Goal: Information Seeking & Learning: Learn about a topic

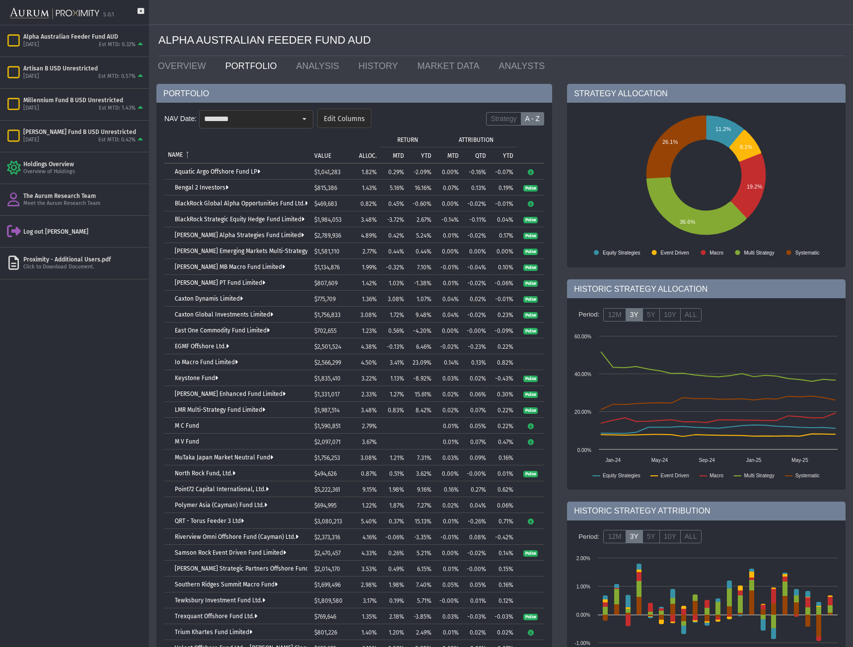
scroll to position [77, 0]
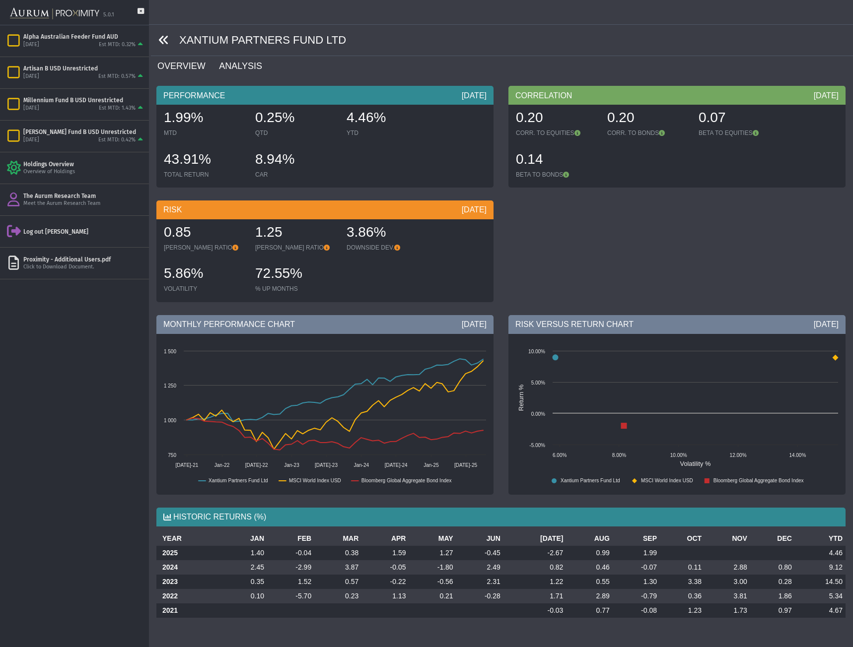
click at [239, 71] on link "ANALYSIS" at bounding box center [246, 66] width 57 height 20
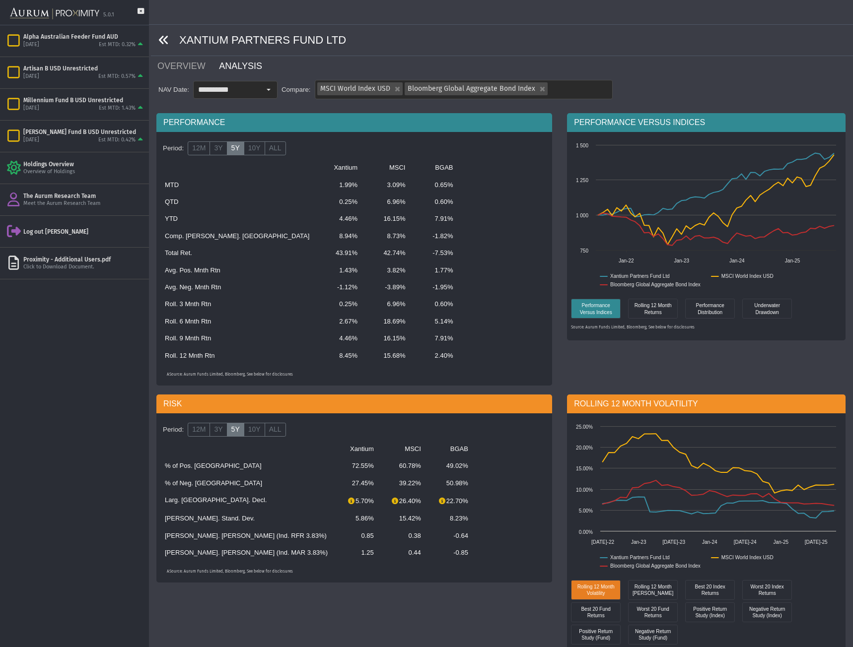
scroll to position [199, 0]
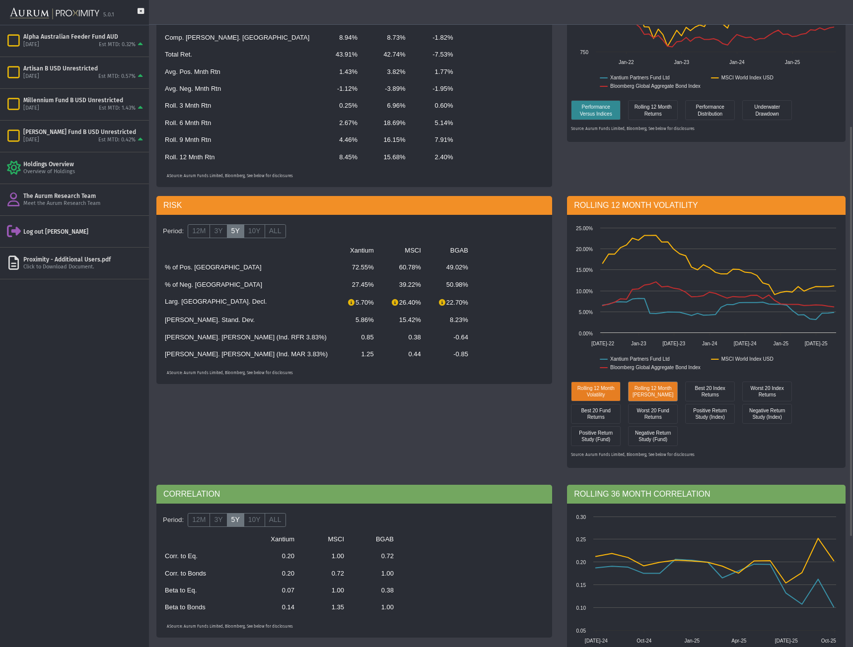
click at [644, 399] on div "Rolling 12 Month Sharpe" at bounding box center [653, 392] width 50 height 20
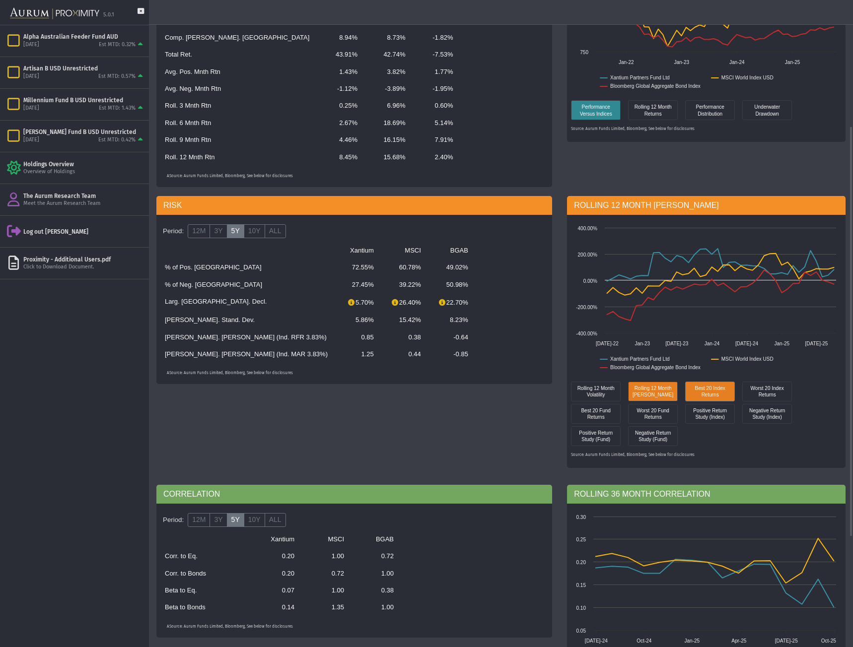
click at [700, 395] on div "Best 20 Index Returns" at bounding box center [709, 391] width 45 height 14
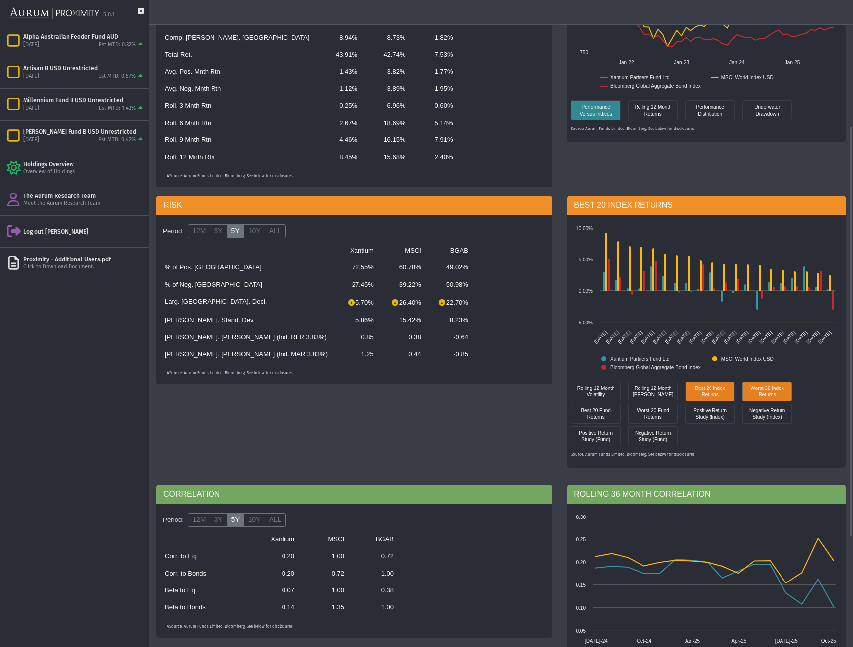
click at [767, 387] on div "Worst 20 Index Returns" at bounding box center [767, 391] width 45 height 14
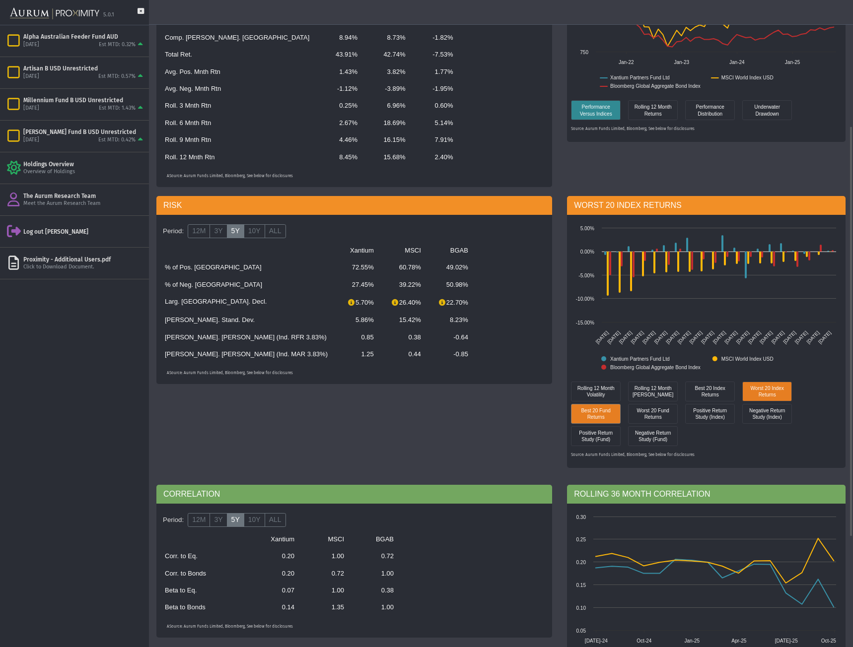
click at [598, 410] on div "Best 20 Fund Returns" at bounding box center [595, 414] width 45 height 14
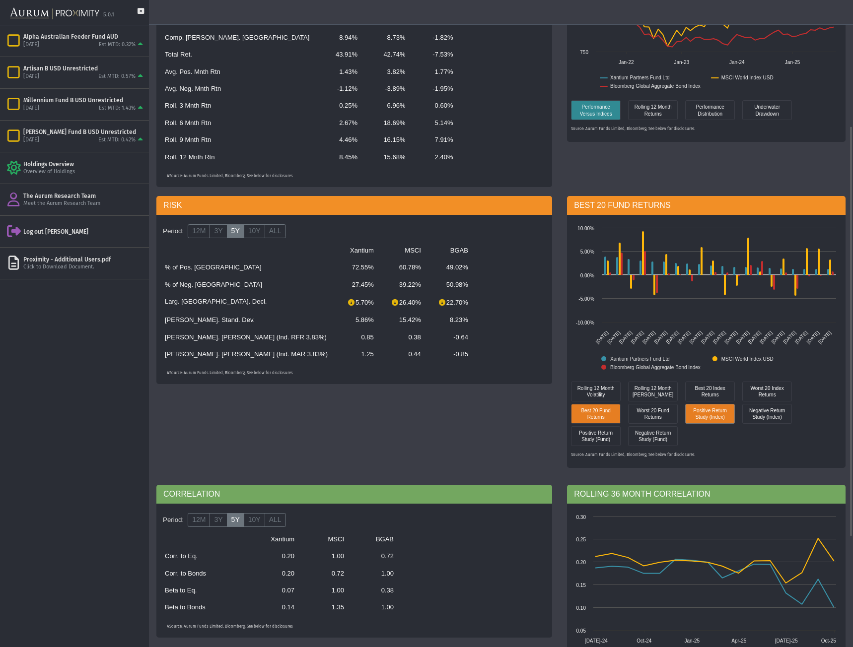
click at [708, 420] on div "Positive Return Study (Index)" at bounding box center [709, 414] width 45 height 14
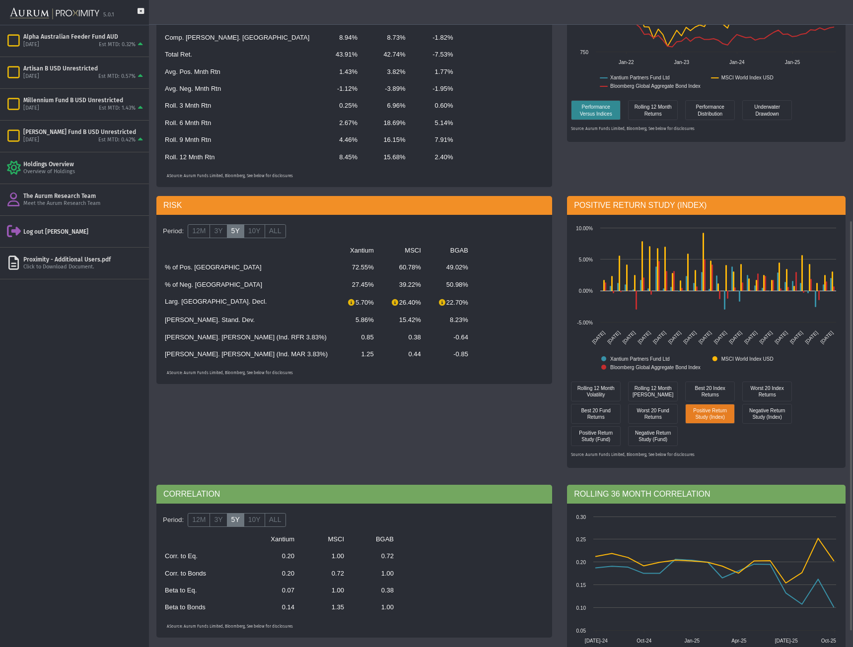
scroll to position [347, 0]
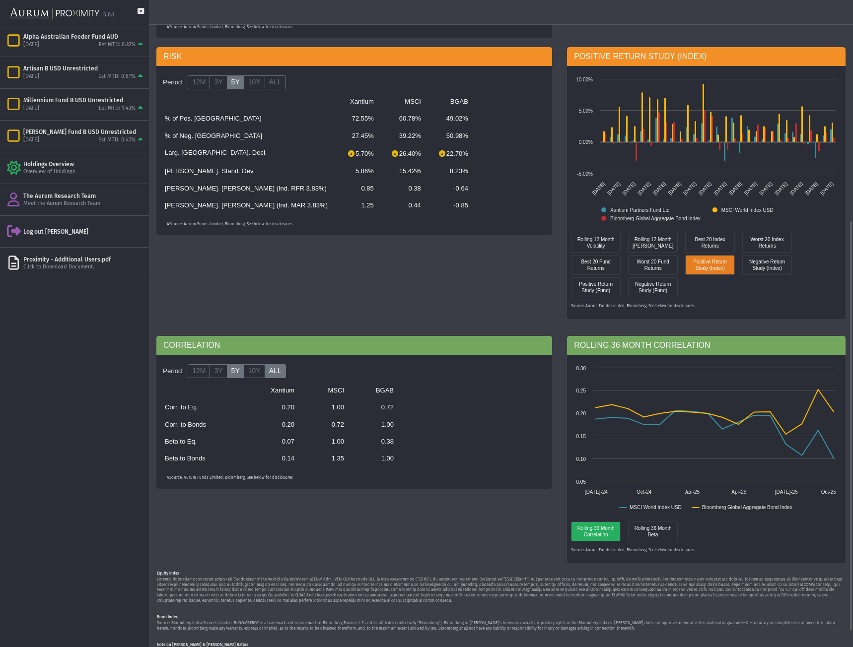
click at [268, 372] on label "ALL" at bounding box center [275, 371] width 21 height 14
click at [206, 372] on label "12M" at bounding box center [199, 371] width 22 height 14
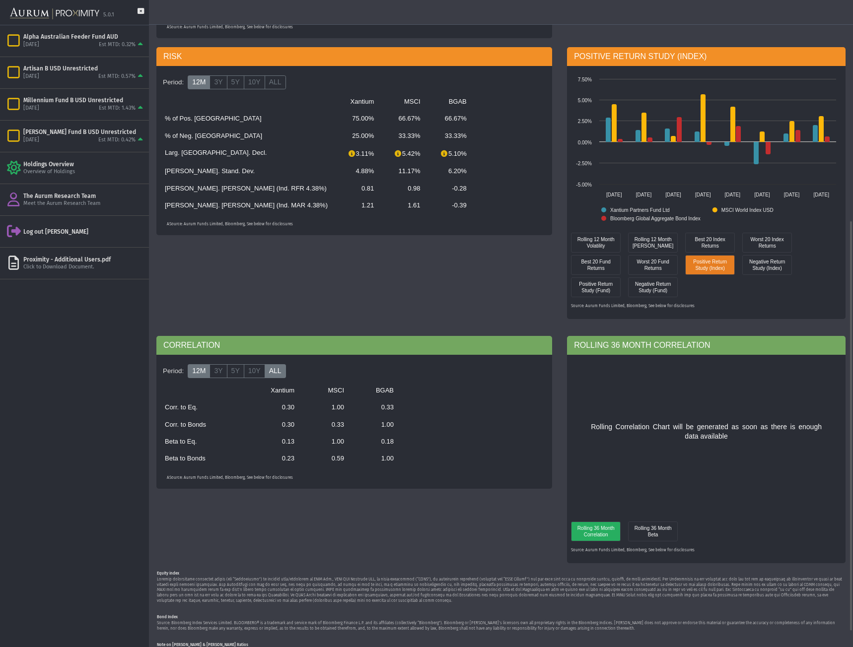
click at [276, 370] on label "ALL" at bounding box center [275, 371] width 21 height 14
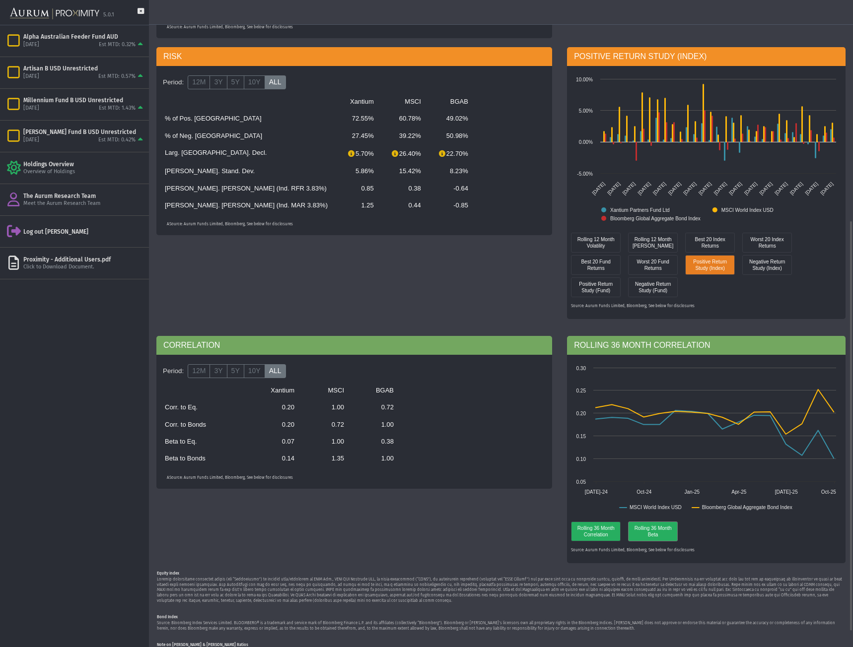
click at [663, 537] on div "Rolling 36 Month Beta" at bounding box center [652, 531] width 45 height 14
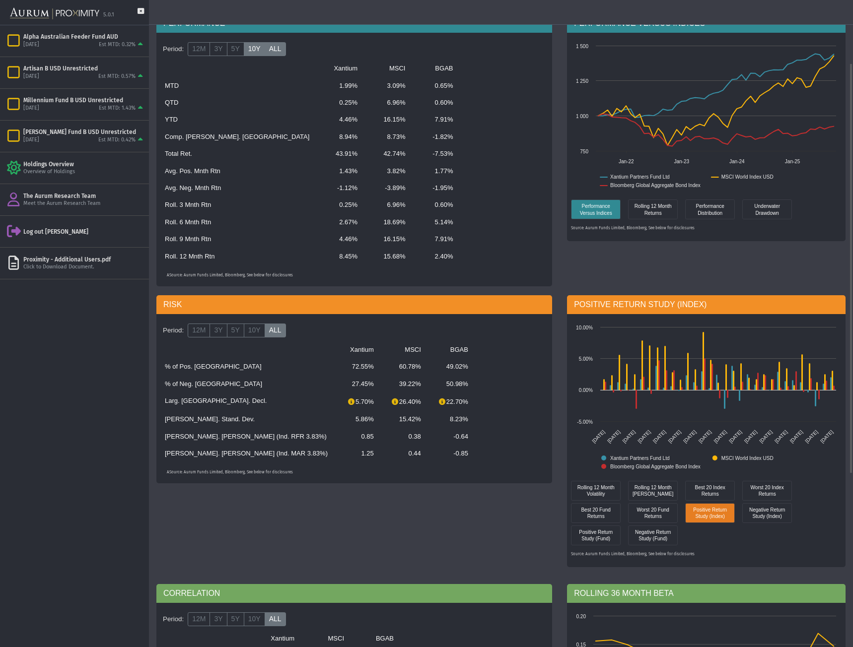
scroll to position [0, 0]
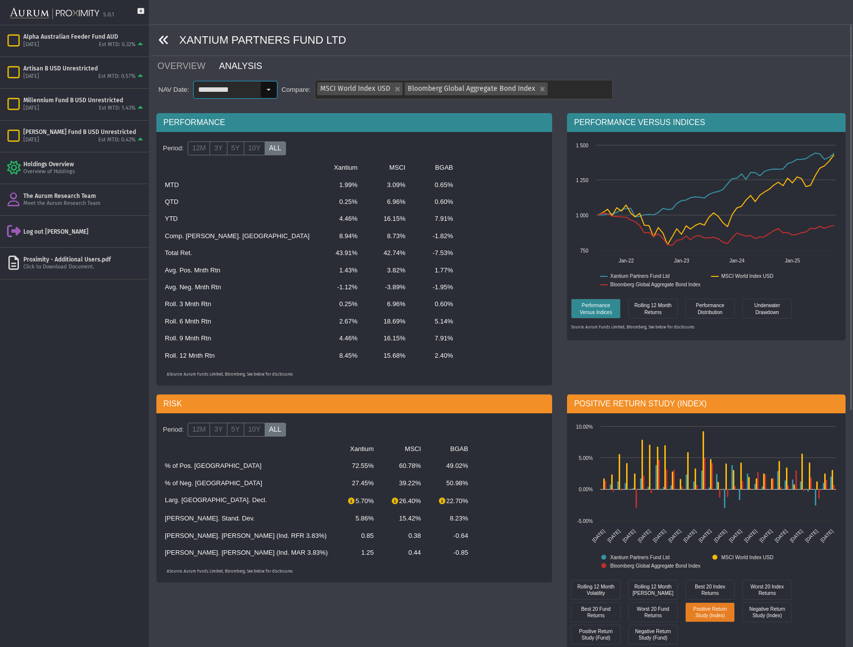
click at [255, 92] on input "**********" at bounding box center [227, 89] width 67 height 17
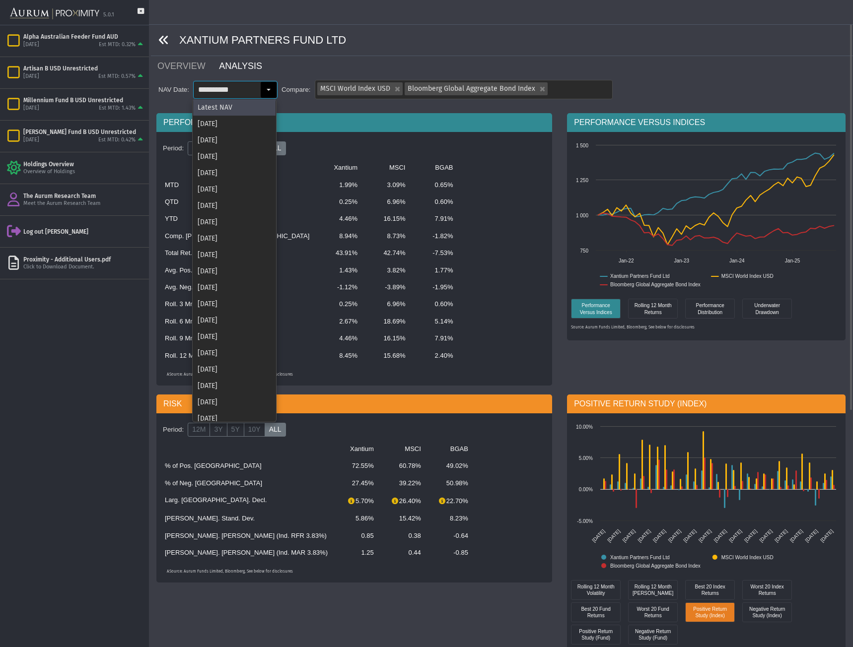
click at [261, 92] on div "Select" at bounding box center [269, 90] width 16 height 16
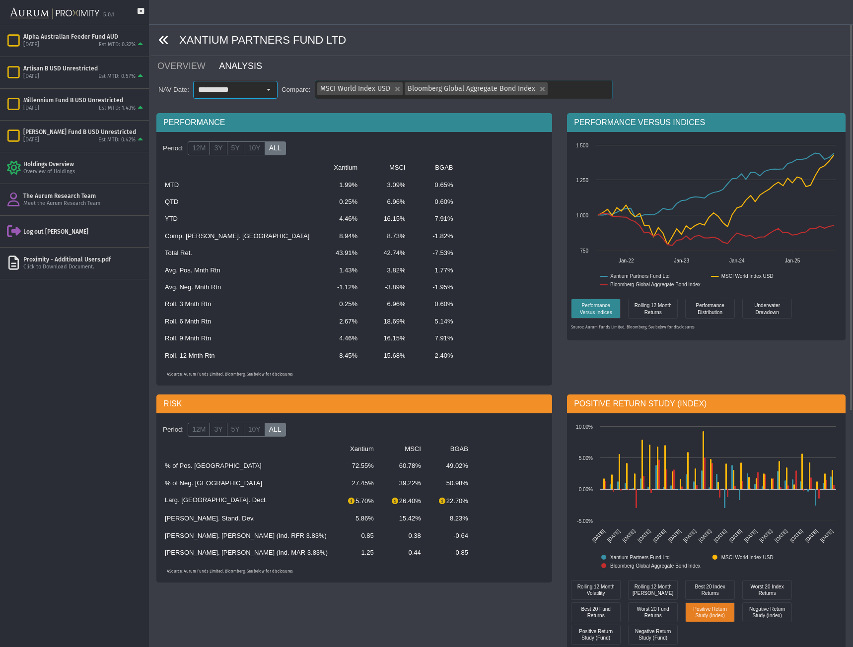
click at [575, 88] on div "MSCI World Index USD Bloomberg Global Aggregate Bond Index" at bounding box center [463, 89] width 297 height 18
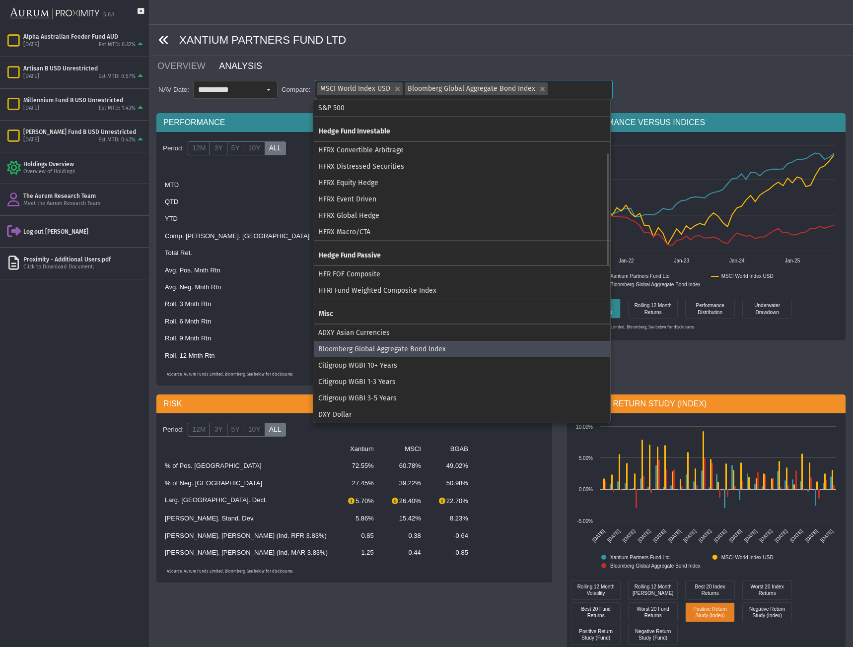
scroll to position [149, 0]
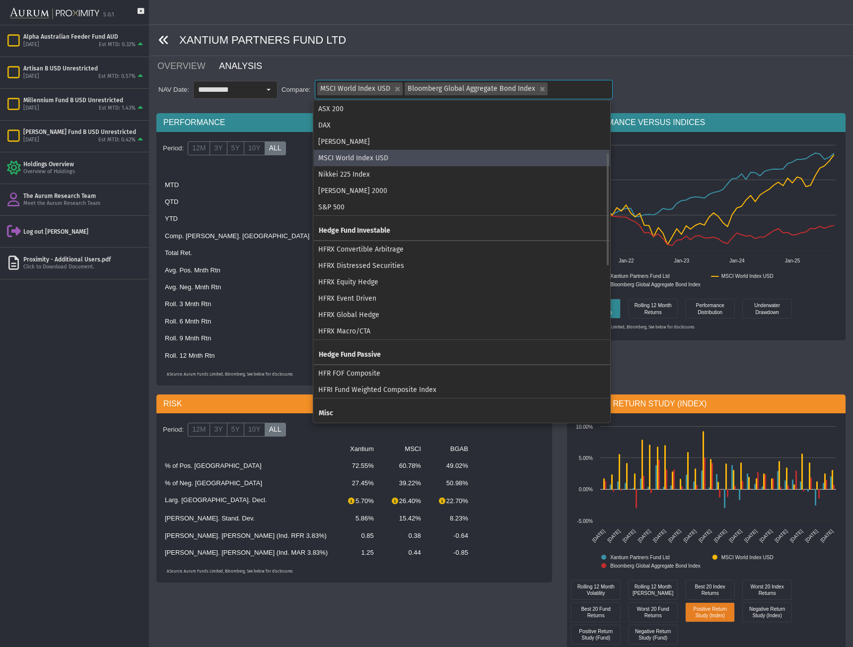
drag, startPoint x: 382, startPoint y: 314, endPoint x: 373, endPoint y: 311, distance: 8.8
click at [373, 311] on div "HFRX Global Hedge" at bounding box center [462, 315] width 296 height 16
click at [360, 328] on div "HFRX Macro/CTA" at bounding box center [462, 331] width 296 height 16
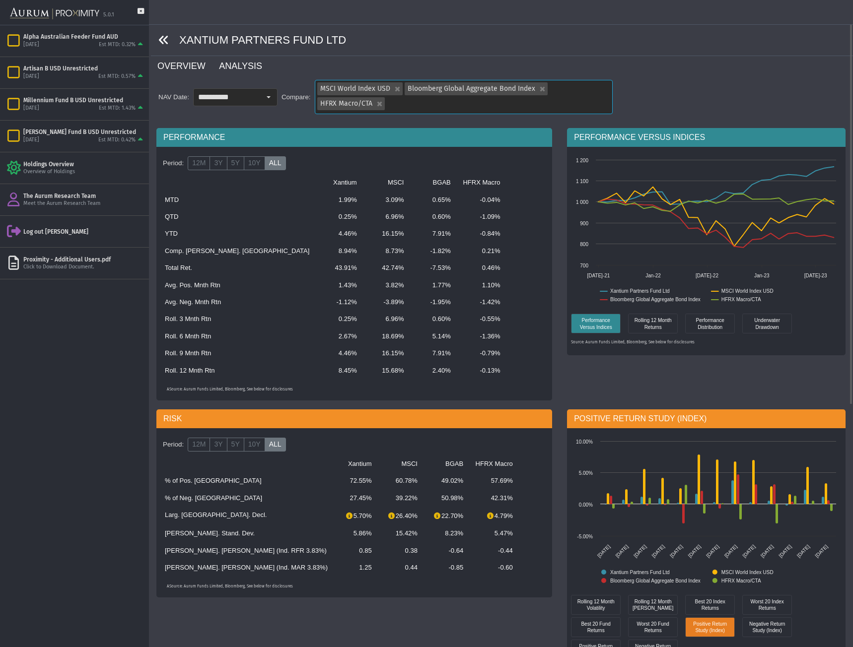
click at [168, 56] on link "OVERVIEW" at bounding box center [187, 66] width 62 height 20
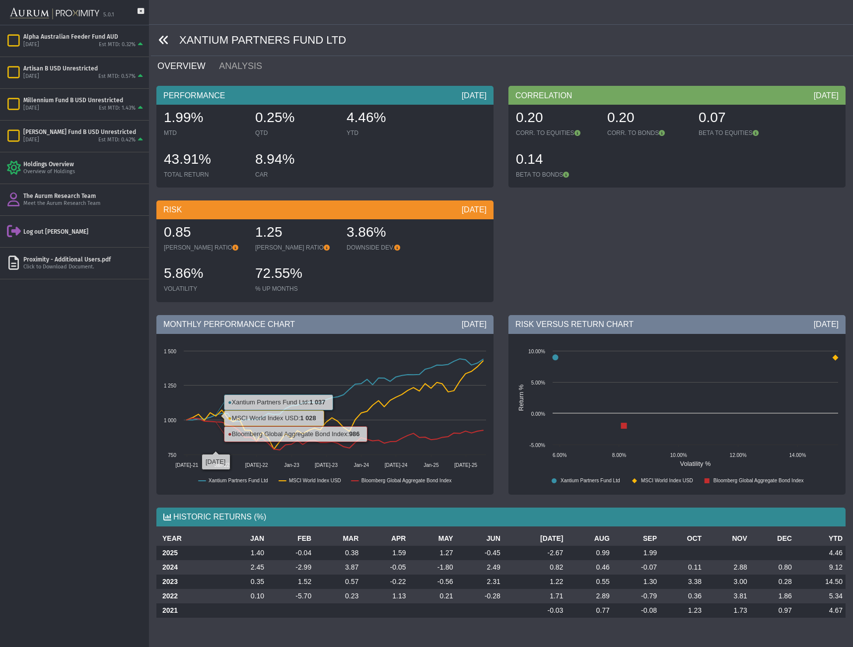
drag, startPoint x: 181, startPoint y: 519, endPoint x: 176, endPoint y: 525, distance: 7.7
click at [180, 520] on div "HISTORIC RETURNS (%)" at bounding box center [500, 517] width 689 height 19
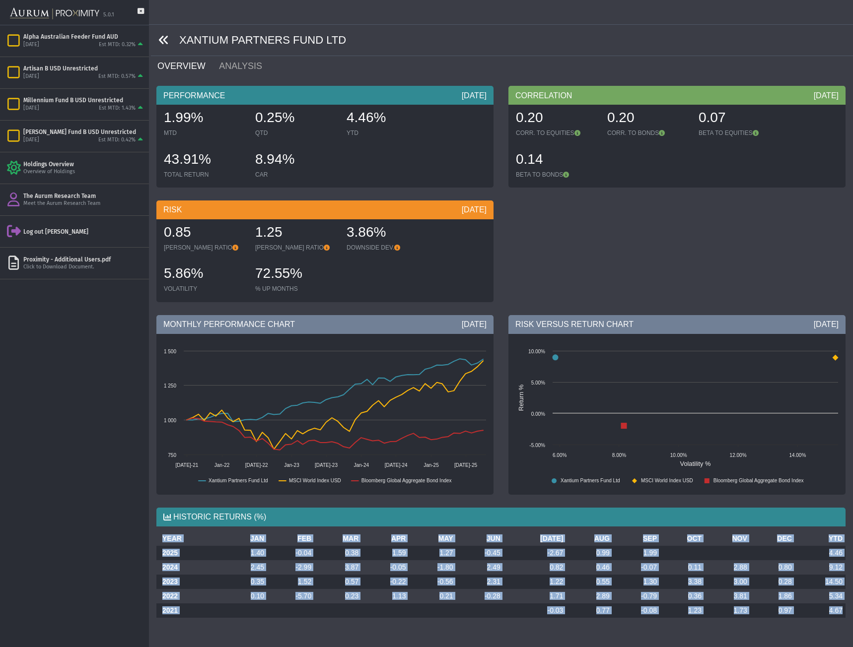
drag, startPoint x: 161, startPoint y: 534, endPoint x: 845, endPoint y: 613, distance: 688.6
click at [845, 613] on div "YEAR JAN FEB MAR APR MAY JUN JUL AUG SEP OCT NOV DEC YTD 2025 1.40 -0.04 0.38 1…" at bounding box center [501, 579] width 704 height 94
copy table "YEAR JAN FEB MAR APR MAY JUN JUL AUG SEP OCT NOV DEC YTD 2025 1.40 -0.04 0.38 1…"
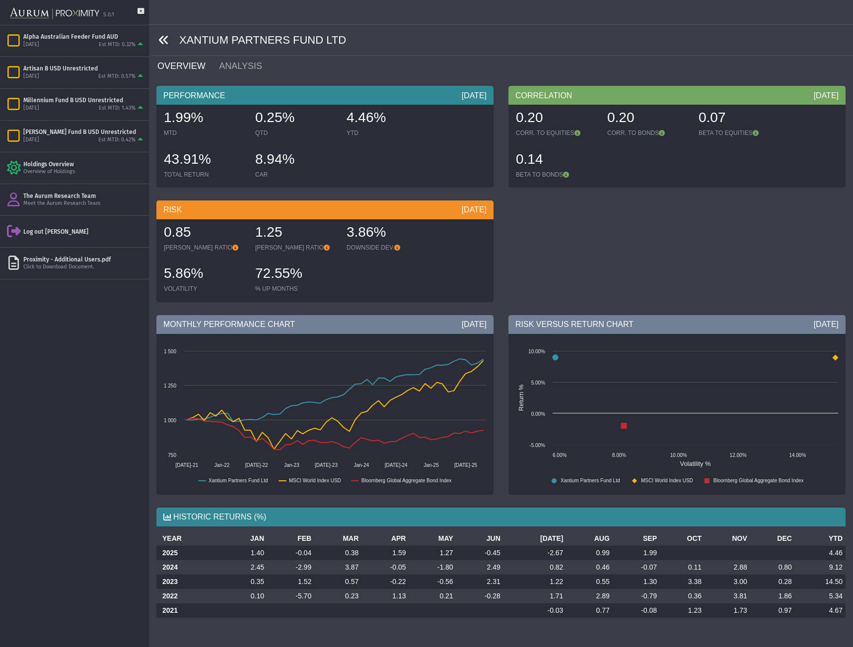
click at [123, 577] on div "Pull down to refresh... Release to refresh... Refreshing... Alpha Australian Fe…" at bounding box center [74, 336] width 149 height 622
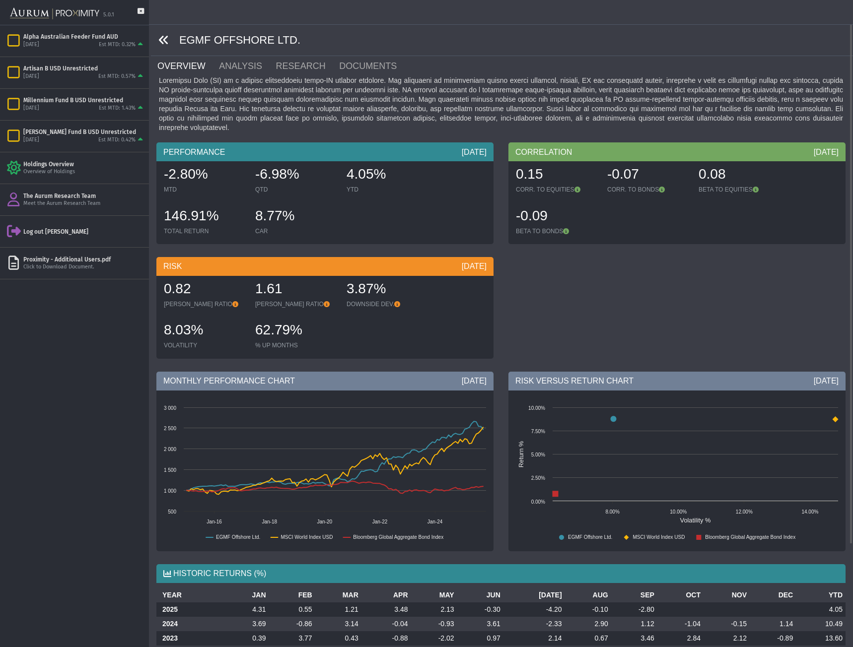
scroll to position [122, 0]
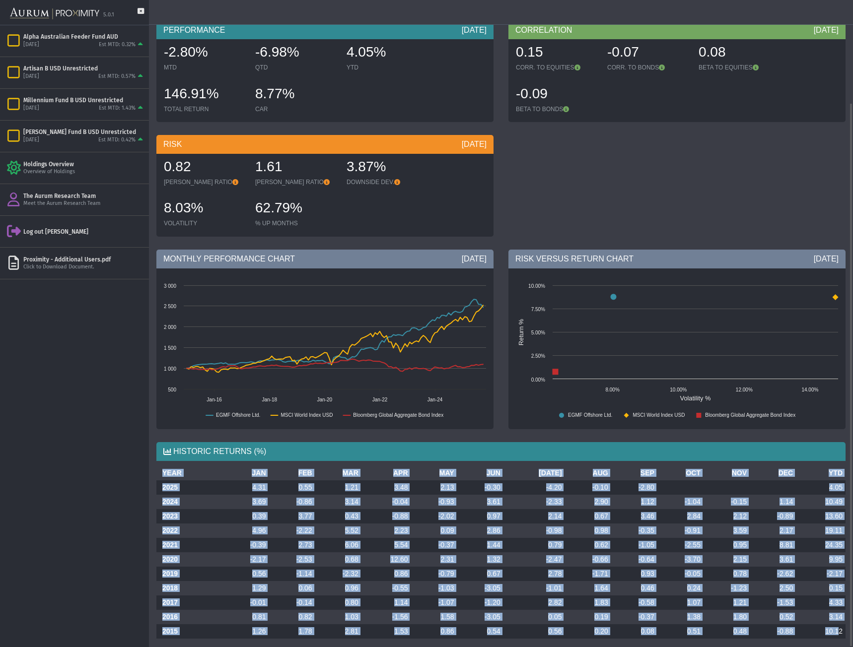
drag, startPoint x: 163, startPoint y: 464, endPoint x: 840, endPoint y: 624, distance: 695.8
click at [840, 624] on table "YEAR JAN FEB MAR APR MAY JUN JUL AUG SEP OCT NOV DEC YTD 2025 4.31 0.55 1.21 3.…" at bounding box center [500, 552] width 689 height 173
click at [841, 625] on td "10.12" at bounding box center [821, 631] width 50 height 14
copy table "YEAR JAN FEB MAR APR MAY JUN JUL AUG SEP OCT NOV DEC YTD 2025 4.31 0.55 1.21 3.…"
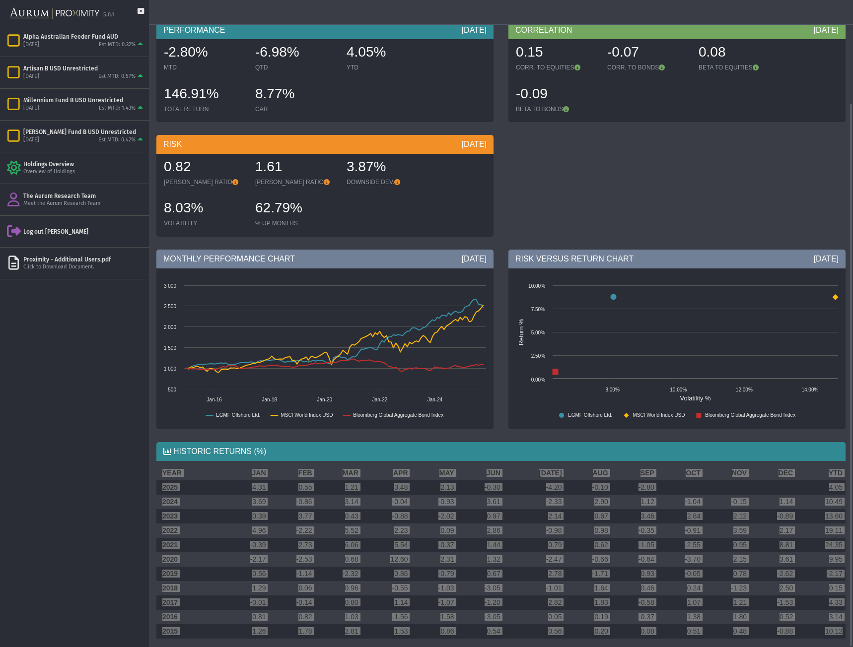
scroll to position [0, 0]
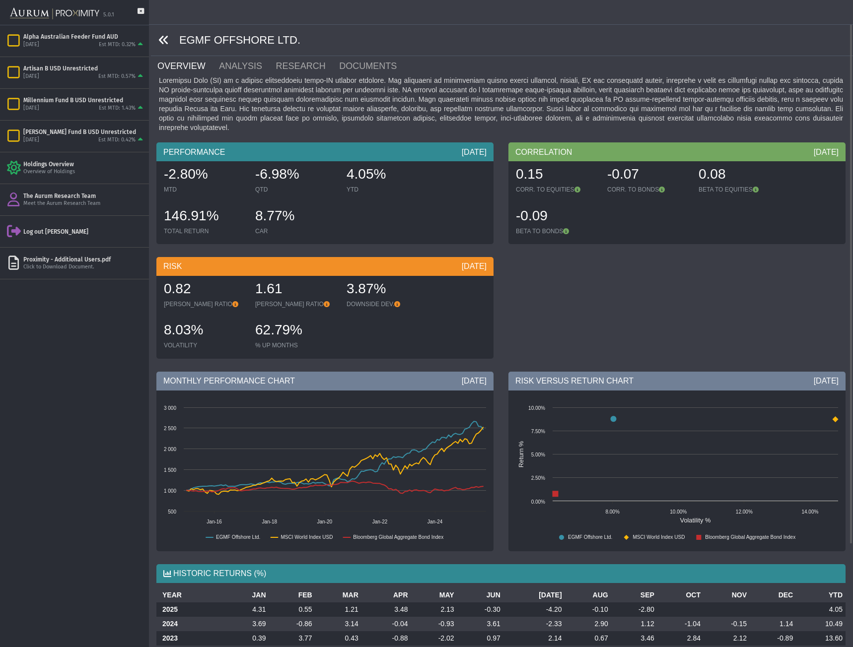
drag, startPoint x: 295, startPoint y: 38, endPoint x: 176, endPoint y: 46, distance: 119.4
click at [176, 46] on div "EGMF OFFSHORE LTD." at bounding box center [502, 40] width 702 height 31
click at [276, 36] on div "EGMF OFFSHORE LTD." at bounding box center [502, 40] width 702 height 31
click at [300, 41] on div "EGMF OFFSHORE LTD." at bounding box center [502, 40] width 702 height 31
click at [297, 41] on div "EGMF OFFSHORE LTD." at bounding box center [502, 40] width 702 height 31
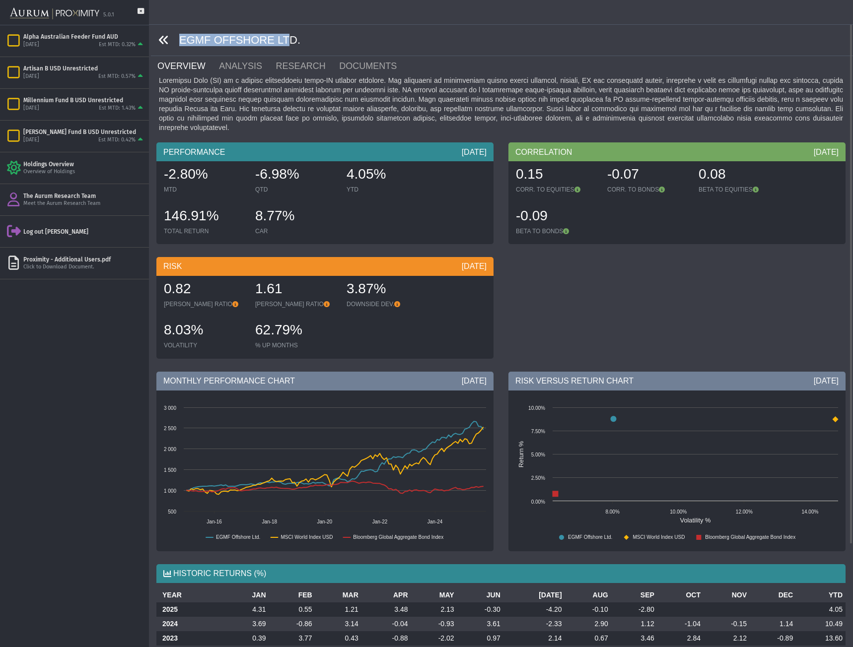
click at [276, 38] on div "EGMF OFFSHORE LTD." at bounding box center [502, 40] width 702 height 31
drag, startPoint x: 281, startPoint y: 39, endPoint x: 287, endPoint y: 40, distance: 6.0
click at [287, 40] on div "EGMF OFFSHORE LTD." at bounding box center [502, 40] width 702 height 31
drag, startPoint x: 281, startPoint y: 40, endPoint x: 167, endPoint y: 41, distance: 114.2
click at [167, 41] on div "EGMF OFFSHORE LTD." at bounding box center [502, 40] width 702 height 31
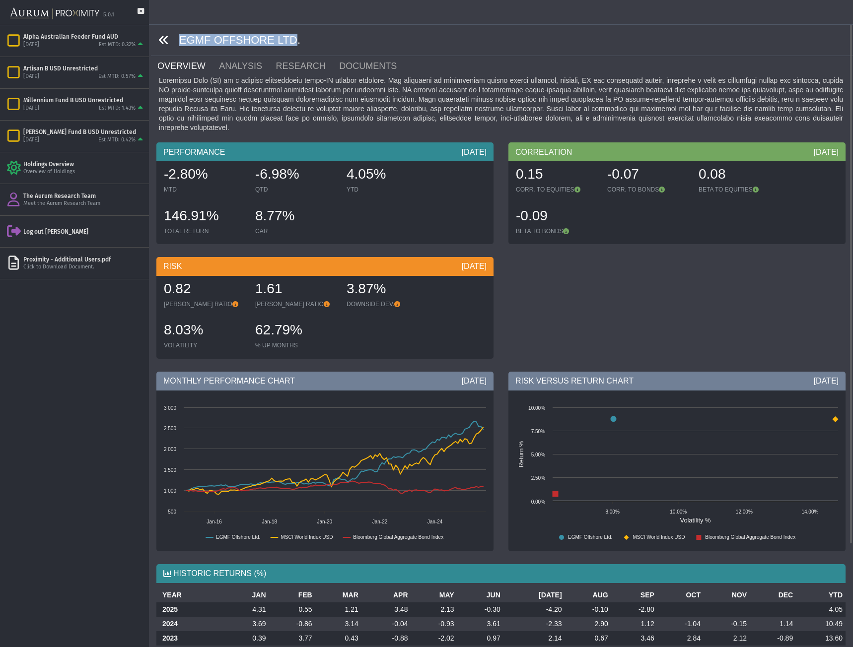
copy div "EGMF OFFSHORE LTD"
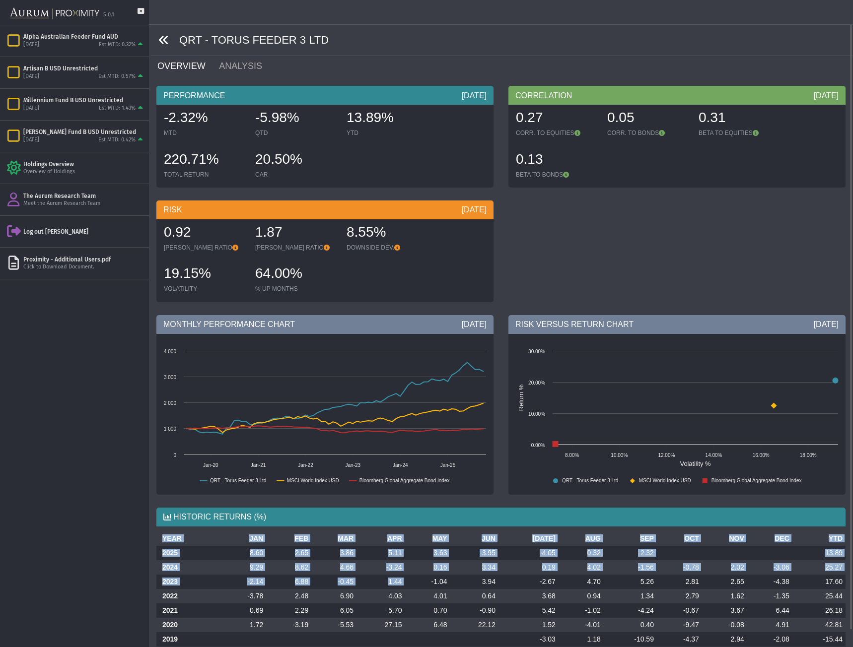
scroll to position [17, 0]
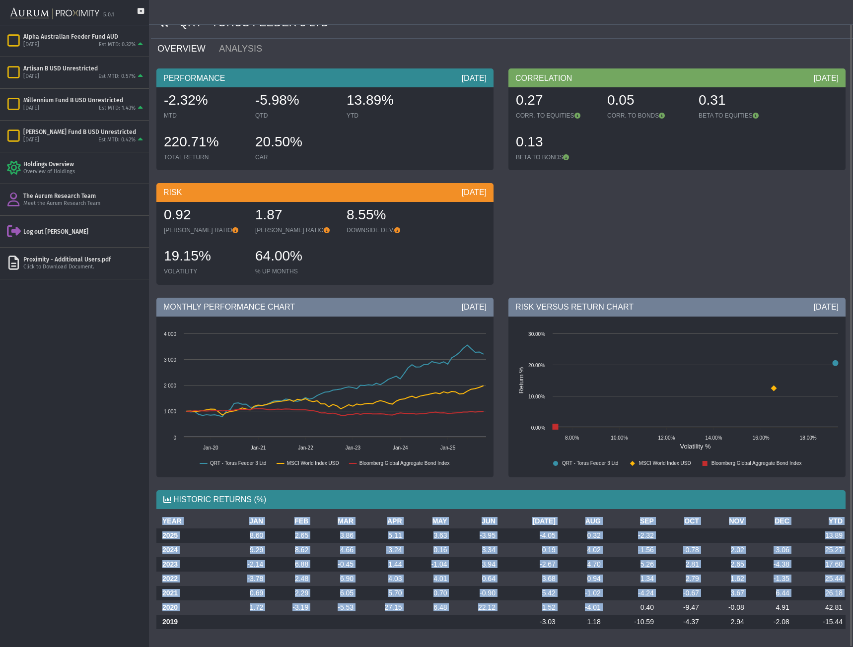
drag, startPoint x: 156, startPoint y: 540, endPoint x: 561, endPoint y: 593, distance: 408.6
click at [611, 598] on table "YEAR JAN FEB MAR APR MAY JUN JUL AUG SEP OCT NOV DEC YTD 2025 8.60 2.65 3.86 5.…" at bounding box center [500, 571] width 689 height 115
click at [558, 593] on td "-1.02" at bounding box center [580, 593] width 45 height 14
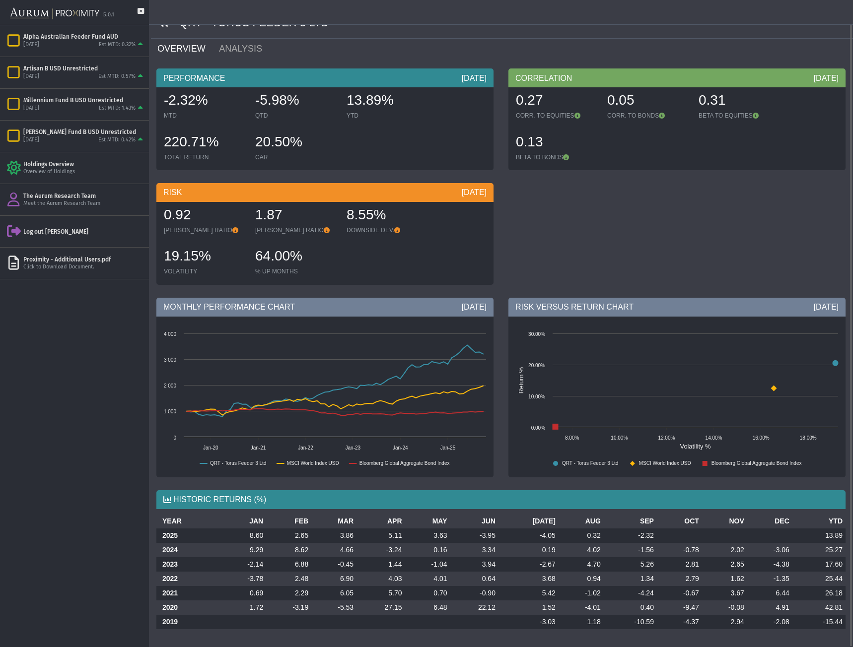
click at [844, 622] on td "-15.44" at bounding box center [818, 622] width 53 height 14
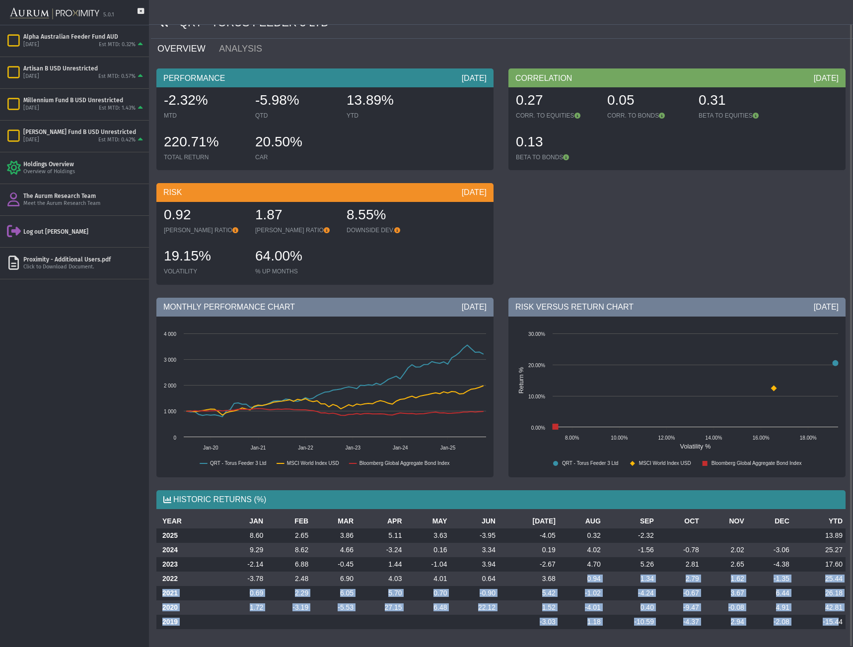
drag, startPoint x: 840, startPoint y: 621, endPoint x: 610, endPoint y: 588, distance: 233.2
click at [553, 572] on tbody "2025 8.60 2.65 3.86 5.11 3.63 -3.95 -4.05 0.32 -2.32 13.89 2024 9.29 8.62 4.66 …" at bounding box center [500, 579] width 689 height 101
click at [774, 614] on td "4.91" at bounding box center [769, 608] width 45 height 14
click at [840, 626] on td "-15.44" at bounding box center [818, 622] width 53 height 14
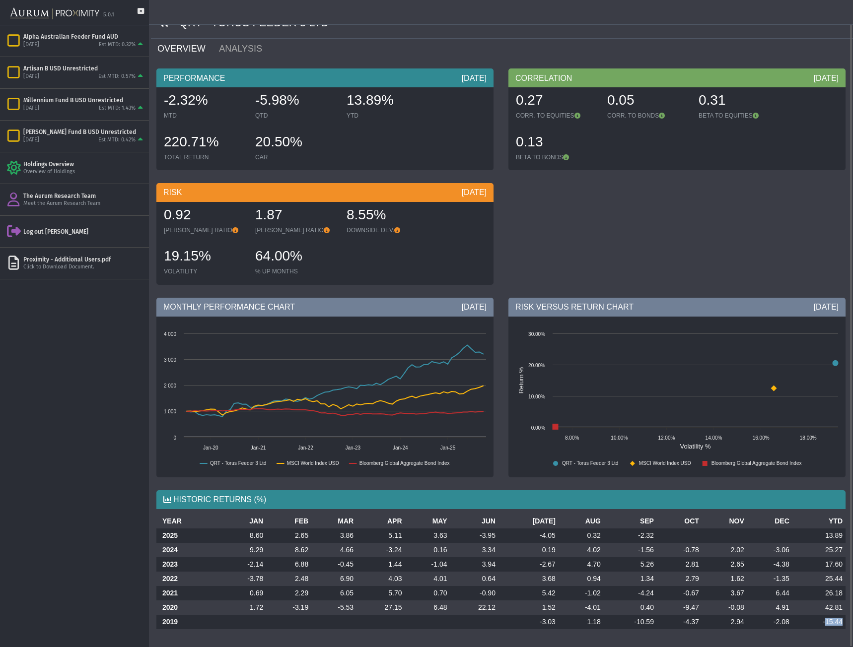
click at [840, 626] on td "-15.44" at bounding box center [818, 622] width 53 height 14
click at [843, 622] on td "-15.44" at bounding box center [818, 622] width 53 height 14
click at [841, 622] on td "-15.44" at bounding box center [818, 622] width 53 height 14
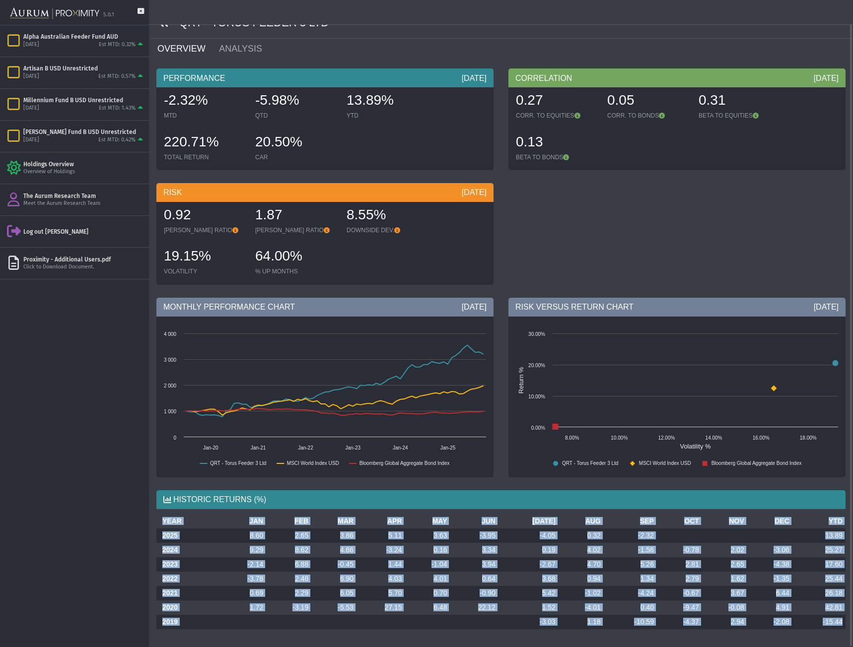
drag, startPoint x: 842, startPoint y: 622, endPoint x: 158, endPoint y: 521, distance: 691.4
click at [158, 521] on table "YEAR JAN FEB MAR APR MAY JUN JUL AUG SEP OCT NOV DEC YTD 2025 8.60 2.65 3.86 5.…" at bounding box center [500, 571] width 689 height 115
copy table "YEAR JAN FEB MAR APR MAY JUN JUL AUG SEP OCT NOV DEC YTD 2025 8.60 2.65 3.86 5.…"
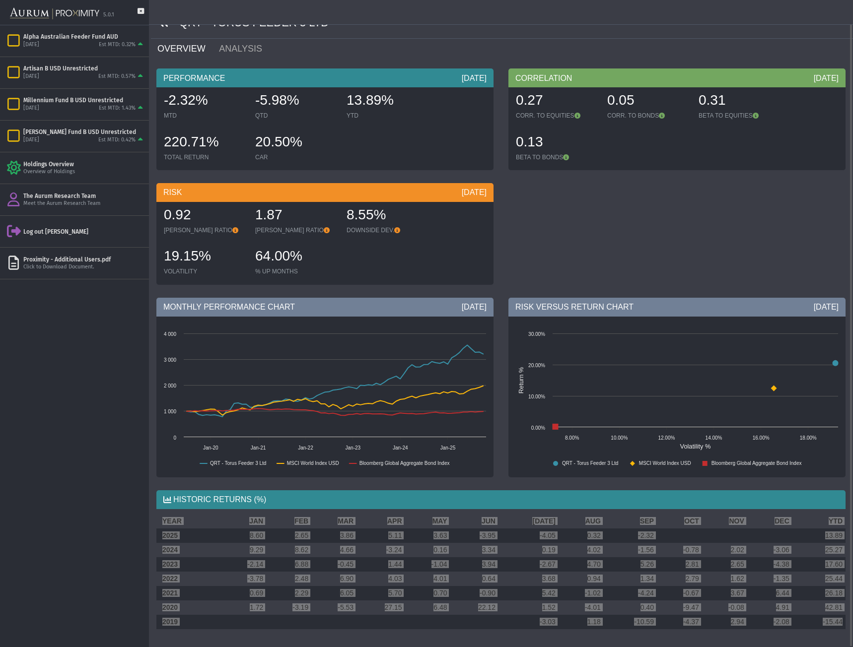
scroll to position [0, 0]
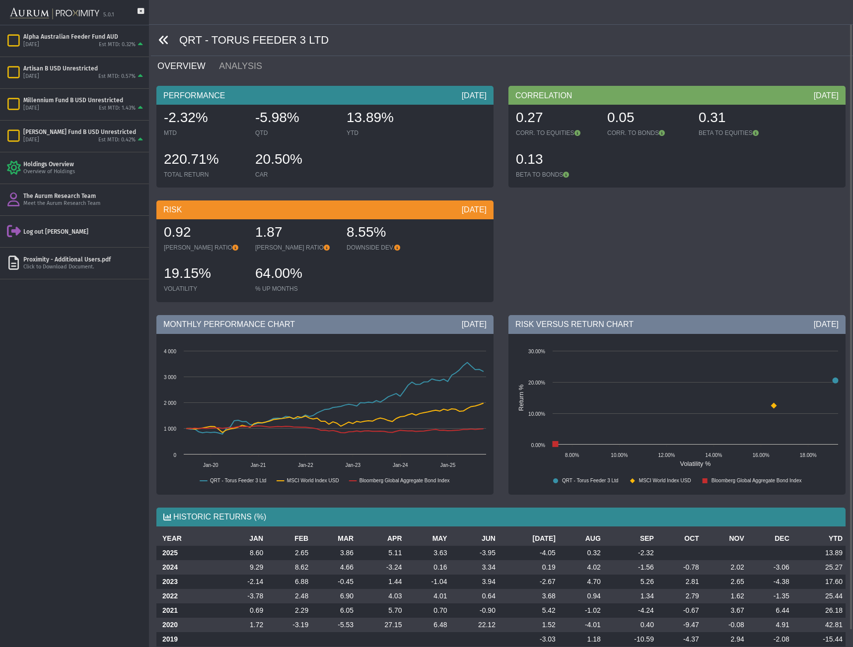
drag, startPoint x: 320, startPoint y: 39, endPoint x: 165, endPoint y: 45, distance: 155.5
click at [165, 42] on div "QRT - TORUS FEEDER 3 LTD" at bounding box center [502, 40] width 702 height 31
click at [303, 48] on div "QRT - TORUS FEEDER 3 LTD" at bounding box center [502, 40] width 702 height 31
drag, startPoint x: 317, startPoint y: 39, endPoint x: 288, endPoint y: 43, distance: 29.6
click at [288, 43] on div "QRT - TORUS FEEDER 3 LTD" at bounding box center [502, 40] width 702 height 31
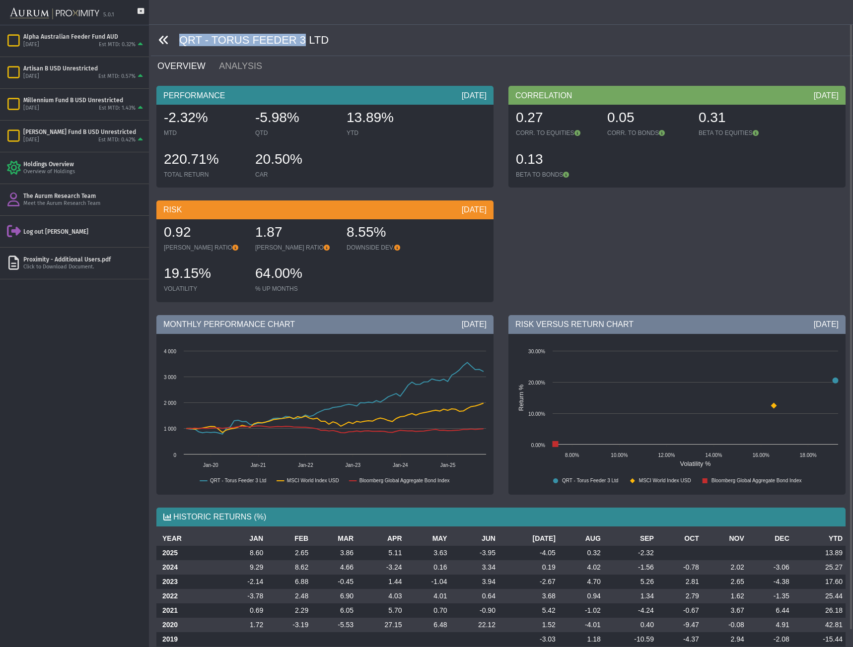
copy div "QRT - TORUS FEEDER 3"
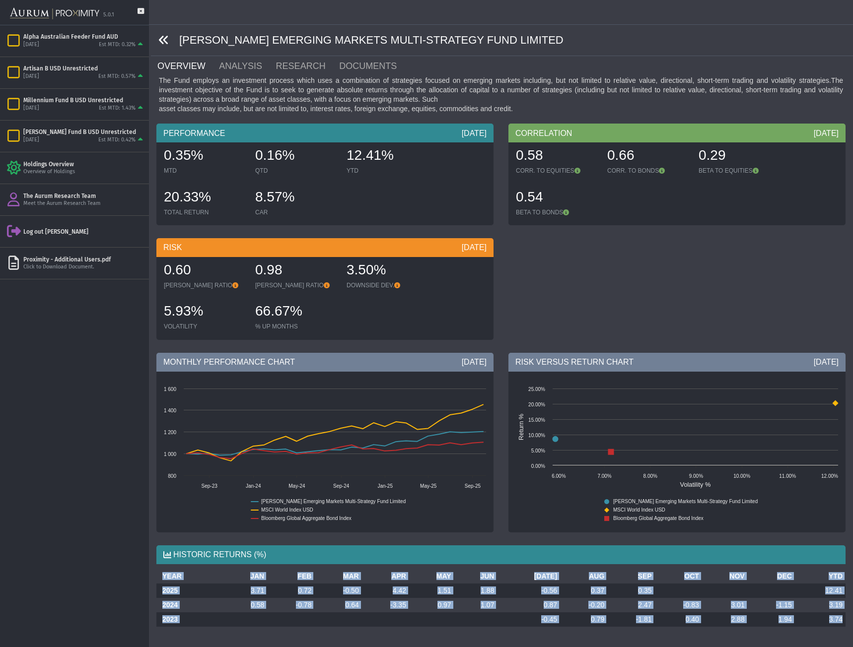
drag, startPoint x: 163, startPoint y: 576, endPoint x: 842, endPoint y: 623, distance: 680.7
click at [842, 623] on table "YEAR JAN FEB MAR APR MAY JUN [DATE] AUG SEP OCT NOV DEC YTD 2025 3.71 0.72 -0.5…" at bounding box center [500, 598] width 689 height 58
copy table "YEAR JAN FEB MAR APR MAY JUN [DATE] AUG SEP OCT NOV DEC YTD 2025 3.71 0.72 -0.5…"
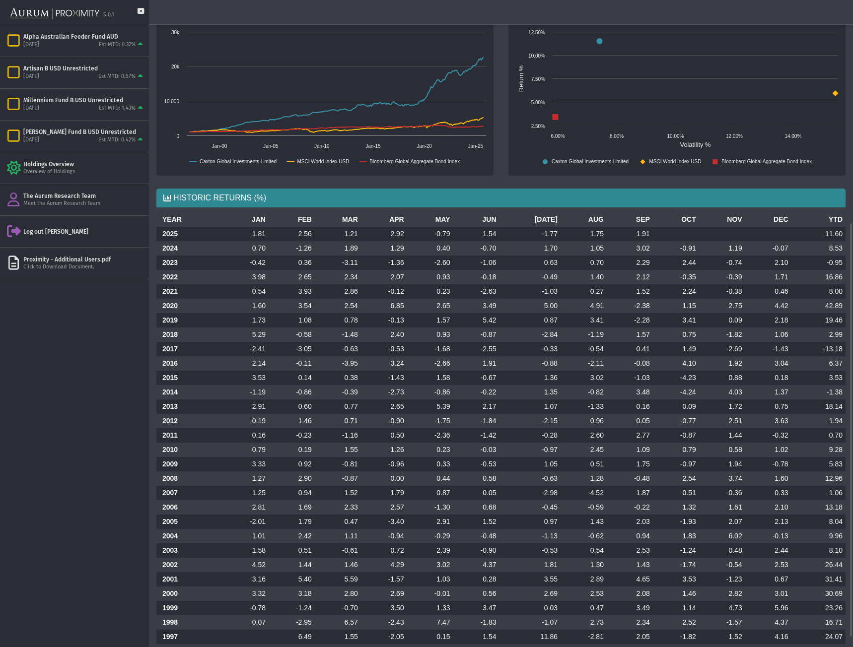
scroll to position [362, 0]
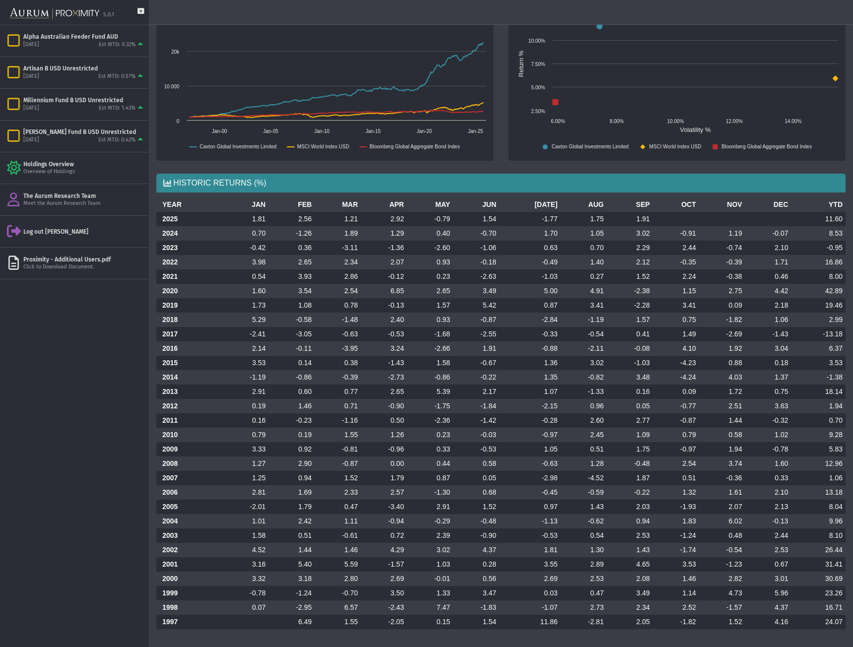
drag, startPoint x: 163, startPoint y: 204, endPoint x: 862, endPoint y: 636, distance: 821.8
click at [852, 636] on html "5.0.1 Pull down to refresh... Release to refresh... Refreshing... Alpha Austral…" at bounding box center [426, 323] width 853 height 647
copy thead
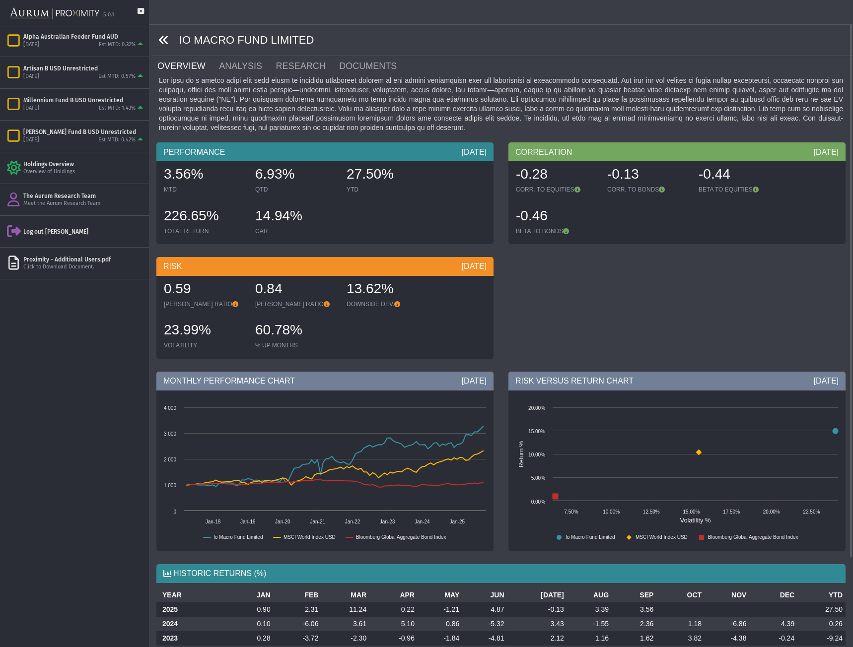
scroll to position [103, 0]
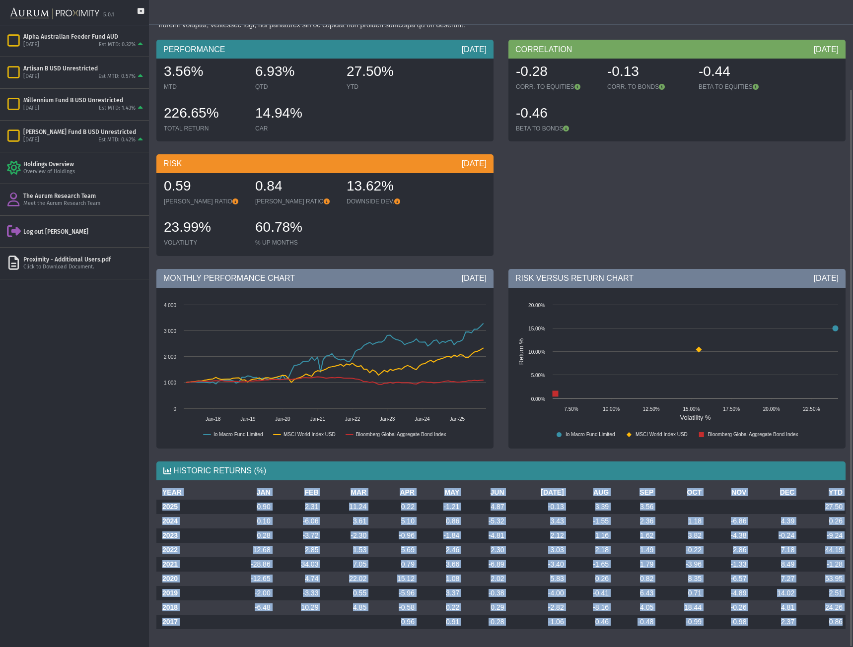
drag, startPoint x: 161, startPoint y: 492, endPoint x: 841, endPoint y: 622, distance: 692.7
click at [841, 622] on table "YEAR JAN FEB MAR APR MAY JUN [DATE] AUG SEP OCT NOV DEC YTD 2025 0.90 2.31 11.2…" at bounding box center [500, 557] width 689 height 144
copy table "YEAR JAN FEB MAR APR MAY JUN [DATE] AUG SEP OCT NOV DEC YTD 2025 0.90 2.31 11.2…"
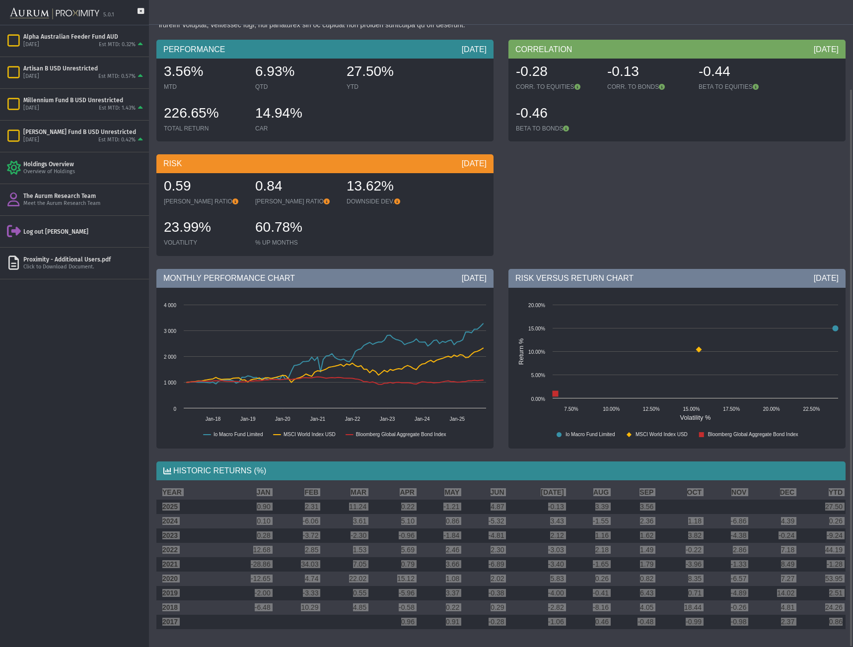
scroll to position [0, 0]
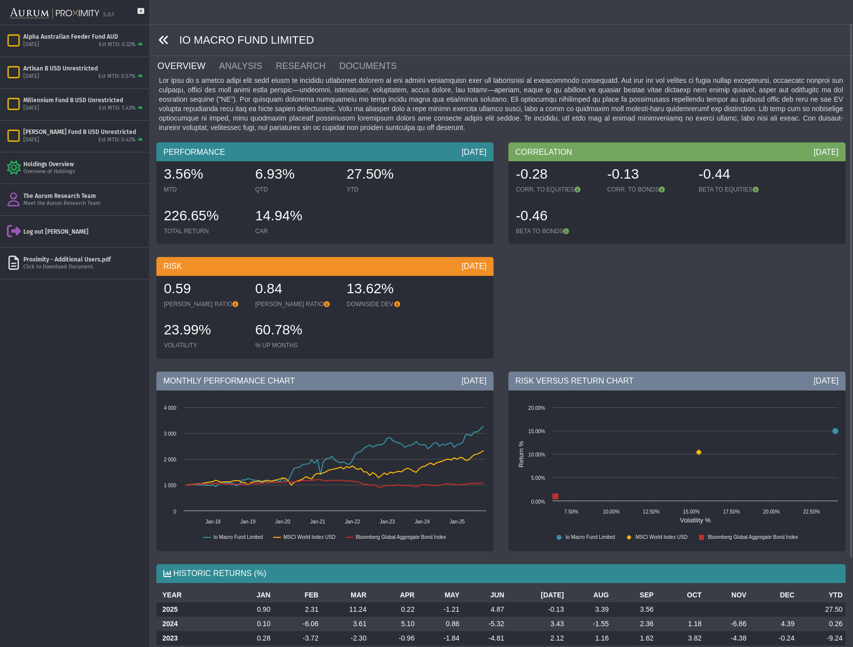
click at [306, 41] on div "IO MACRO FUND LIMITED" at bounding box center [502, 40] width 702 height 31
drag, startPoint x: 312, startPoint y: 45, endPoint x: 304, endPoint y: 42, distance: 8.9
click at [304, 42] on div "IO MACRO FUND LIMITED" at bounding box center [502, 40] width 702 height 31
copy div "IO MACRO FUND LIMITED"
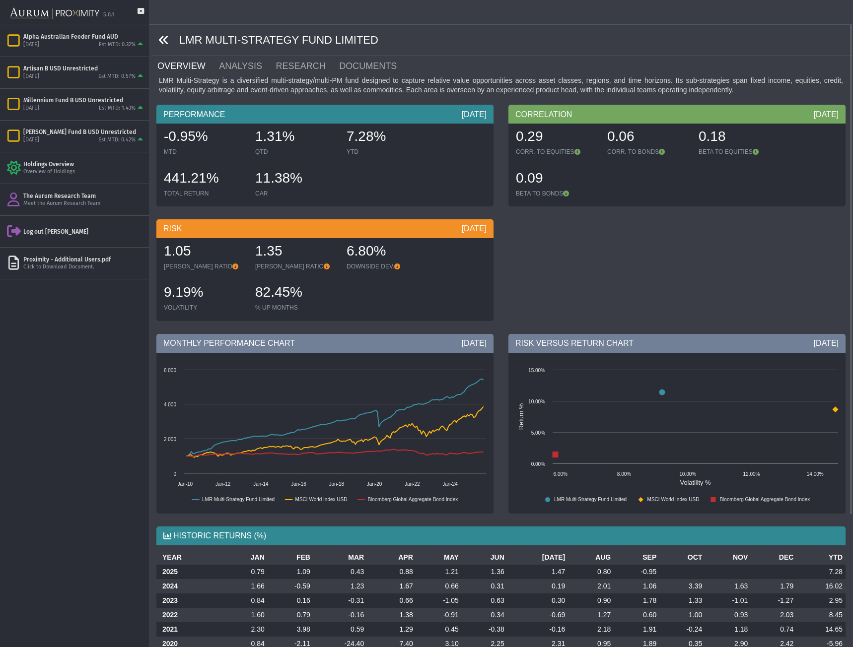
scroll to position [166, 0]
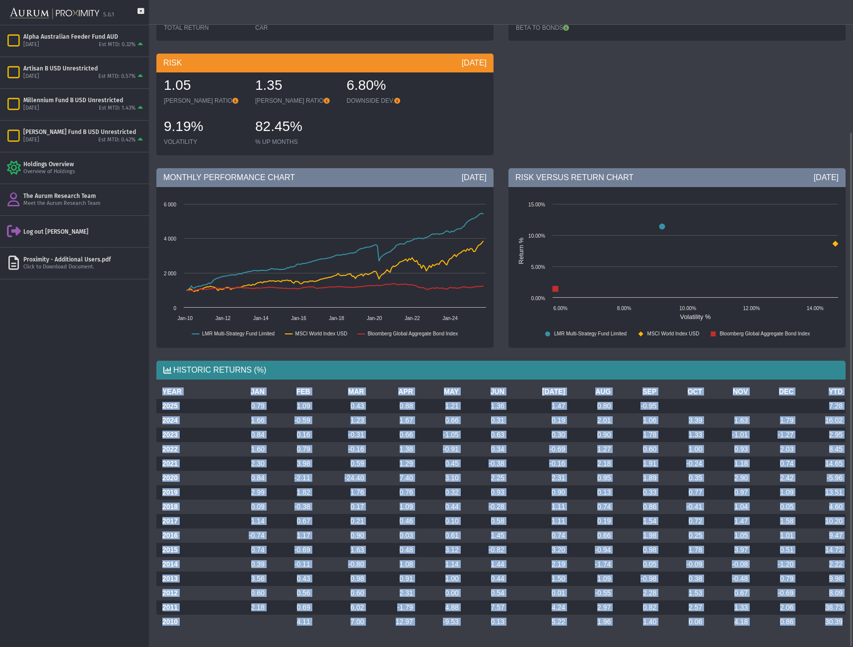
drag, startPoint x: 164, startPoint y: 390, endPoint x: 841, endPoint y: 622, distance: 716.3
click at [841, 622] on table "YEAR JAN FEB MAR APR MAY JUN [DATE] AUG SEP OCT NOV DEC YTD 2025 0.79 1.09 0.43…" at bounding box center [500, 507] width 689 height 245
copy table "YEAR JAN FEB MAR APR MAY JUN [DATE] AUG SEP OCT NOV DEC YTD 2025 0.79 1.09 0.43…"
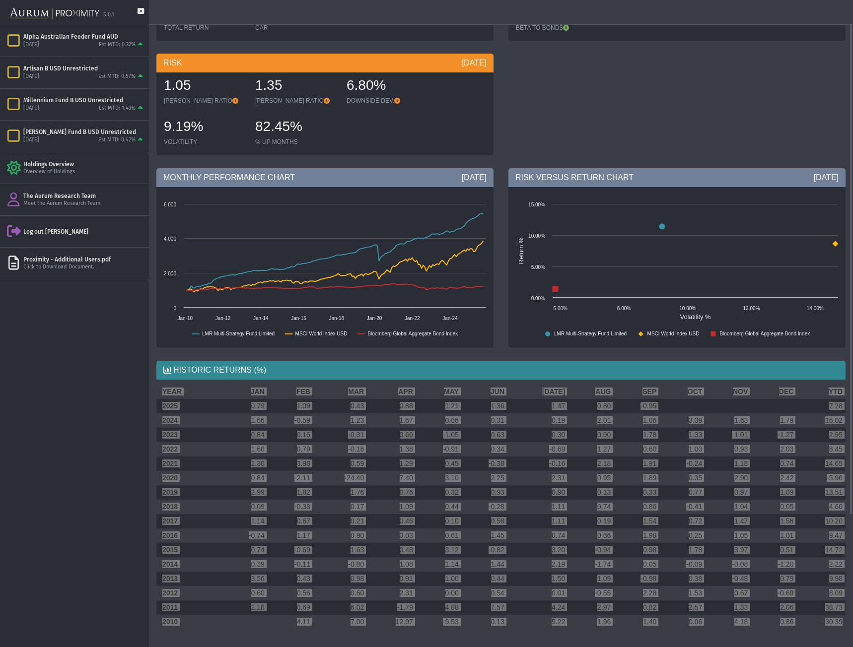
scroll to position [0, 0]
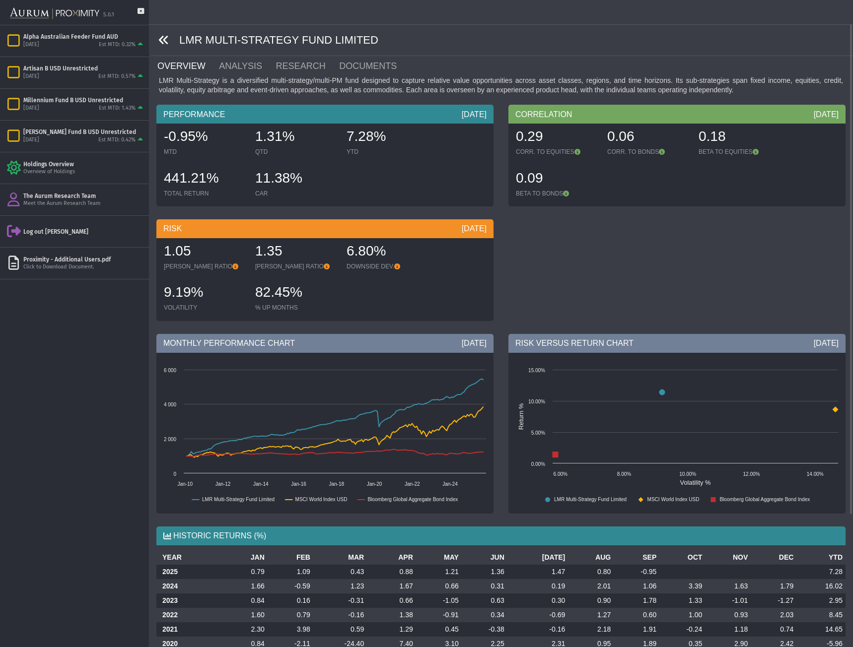
drag, startPoint x: 362, startPoint y: 33, endPoint x: 421, endPoint y: 35, distance: 59.1
click at [421, 35] on div "LMR MULTI-STRATEGY FUND LIMITED" at bounding box center [502, 40] width 702 height 31
click at [400, 37] on div "LMR MULTI-STRATEGY FUND LIMITED" at bounding box center [502, 40] width 702 height 31
drag, startPoint x: 374, startPoint y: 39, endPoint x: 361, endPoint y: 37, distance: 13.5
click at [361, 37] on div "LMR MULTI-STRATEGY FUND LIMITED" at bounding box center [502, 40] width 702 height 31
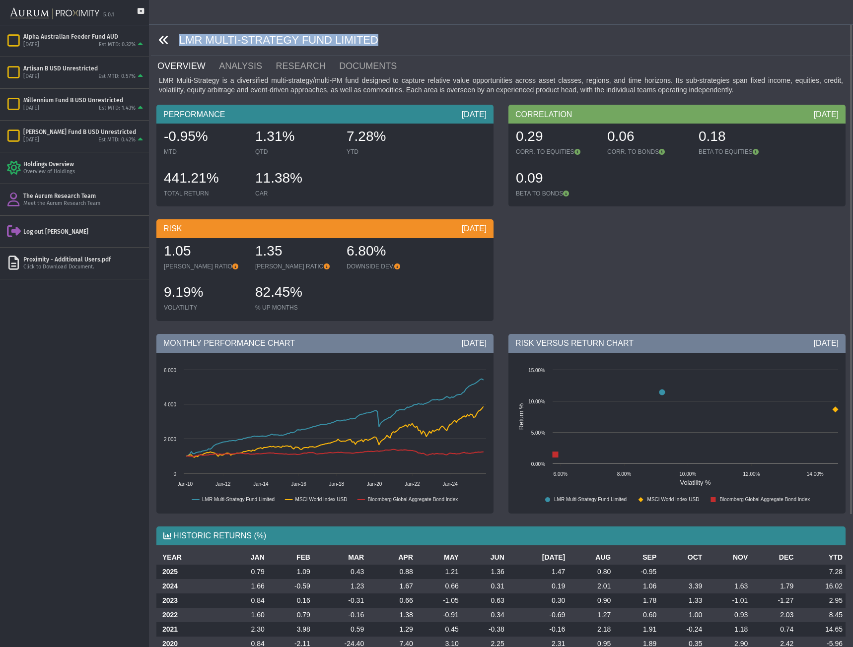
copy div "LMR MULTI-STRATEGY FUND LIMITED"
click at [127, 533] on div "Pull down to refresh... Release to refresh... Refreshing... Alpha Australian Fe…" at bounding box center [74, 336] width 149 height 622
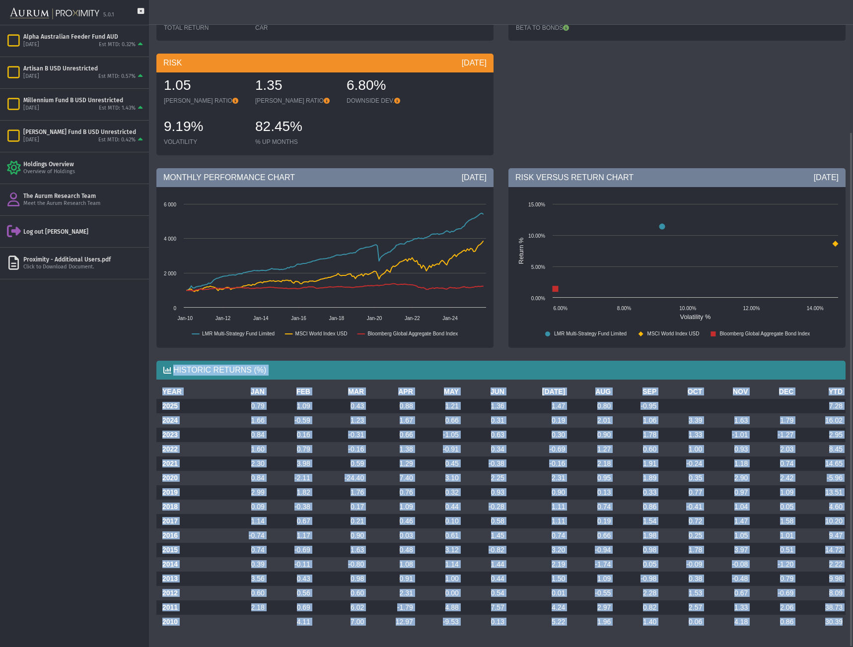
drag, startPoint x: 166, startPoint y: 372, endPoint x: 842, endPoint y: 621, distance: 720.2
click at [842, 621] on div "HISTORIC RETURNS (%) YEAR JAN FEB MAR APR MAY JUN [DATE] AUG SEP OCT NOV DEC YT…" at bounding box center [501, 500] width 704 height 294
click at [842, 621] on td "30.39" at bounding box center [820, 622] width 49 height 14
drag, startPoint x: 843, startPoint y: 621, endPoint x: 163, endPoint y: 392, distance: 718.1
click at [163, 392] on table "YEAR JAN FEB MAR APR MAY JUN [DATE] AUG SEP OCT NOV DEC YTD 2025 0.79 1.09 0.43…" at bounding box center [500, 507] width 689 height 245
